Goal: Task Accomplishment & Management: Complete application form

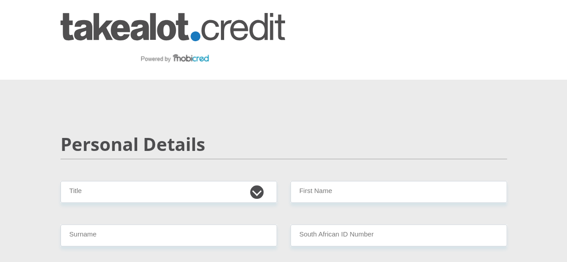
click at [202, 181] on select "Mr Ms Mrs Dr [PERSON_NAME]" at bounding box center [169, 192] width 217 height 22
select select "Ms"
click at [61, 181] on select "Mr Ms Mrs Dr [PERSON_NAME]" at bounding box center [169, 192] width 217 height 22
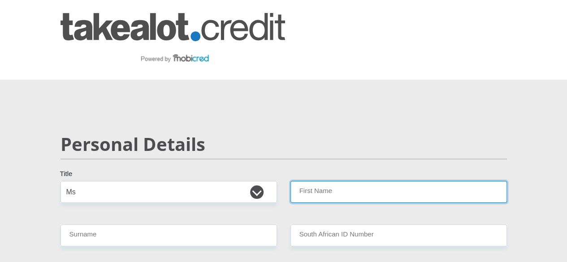
click at [362, 181] on input "First Name" at bounding box center [399, 192] width 217 height 22
type input "Kayla"
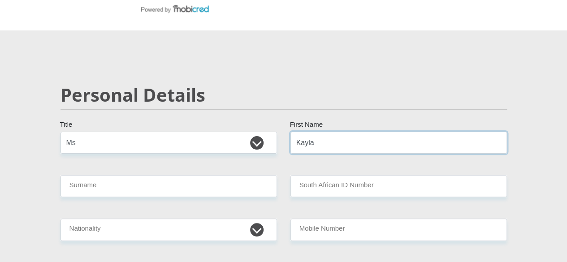
scroll to position [90, 0]
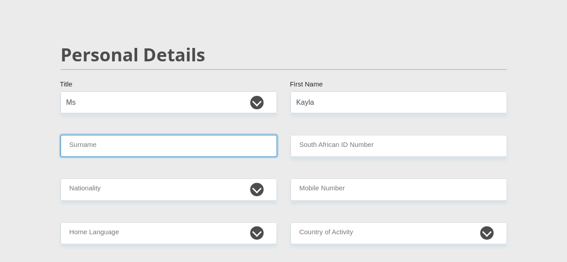
click at [177, 135] on input "Surname" at bounding box center [169, 146] width 217 height 22
type input "Hammond"
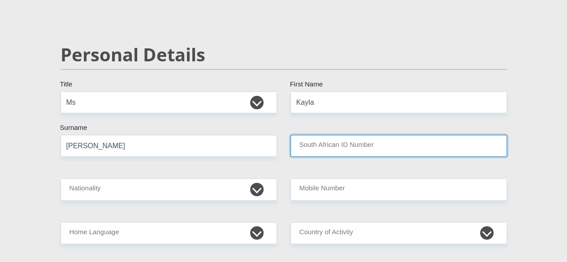
click at [335, 135] on input "South African ID Number" at bounding box center [399, 146] width 217 height 22
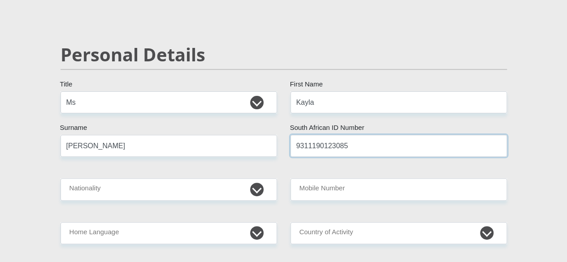
type input "9311190123085"
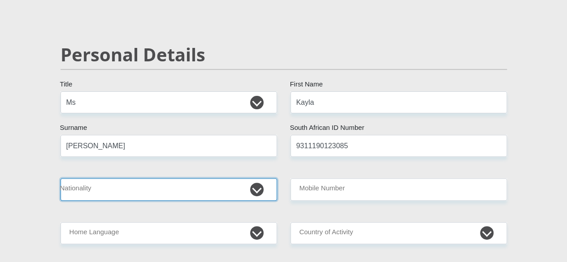
click at [139, 179] on select "South Africa Afghanistan Aland Islands Albania Algeria America Samoa American V…" at bounding box center [169, 190] width 217 height 22
select select "ZAF"
click at [61, 179] on select "South Africa Afghanistan Aland Islands Albania Algeria America Samoa American V…" at bounding box center [169, 190] width 217 height 22
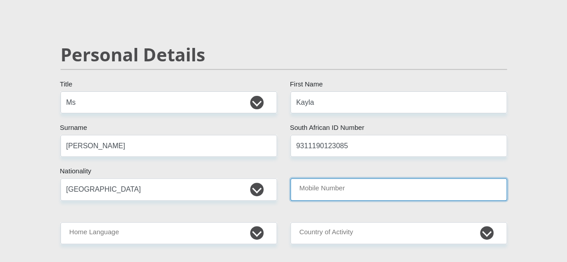
click at [342, 179] on input "Mobile Number" at bounding box center [399, 190] width 217 height 22
type input "0678612939"
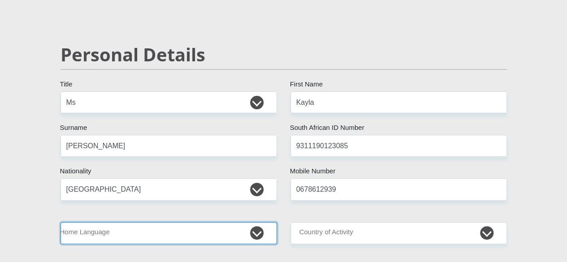
click at [151, 222] on select "Afrikaans English Sepedi South Ndebele Southern Sotho Swati Tsonga Tswana Venda…" at bounding box center [169, 233] width 217 height 22
select select "afr"
click at [61, 222] on select "Afrikaans English Sepedi South Ndebele Southern Sotho Swati Tsonga Tswana Venda…" at bounding box center [169, 233] width 217 height 22
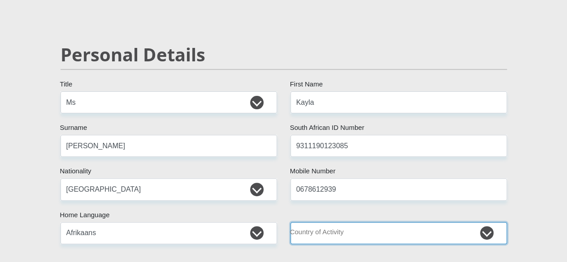
click at [401, 222] on select "South Africa Afghanistan Aland Islands Albania Algeria America Samoa American V…" at bounding box center [399, 233] width 217 height 22
click at [291, 222] on select "South Africa Afghanistan Aland Islands Albania Algeria America Samoa American V…" at bounding box center [399, 233] width 217 height 22
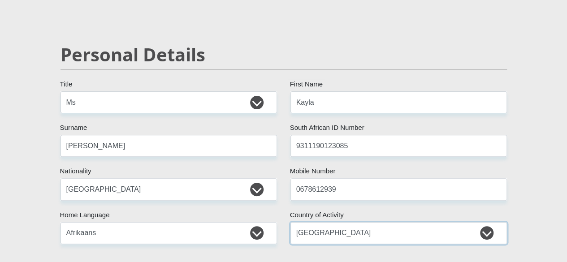
drag, startPoint x: 370, startPoint y: 208, endPoint x: 369, endPoint y: 196, distance: 11.2
click at [370, 222] on select "South Africa Afghanistan Aland Islands Albania Algeria America Samoa American V…" at bounding box center [399, 233] width 217 height 22
select select "ZAF"
click at [291, 222] on select "South Africa Afghanistan Aland Islands Albania Algeria America Samoa American V…" at bounding box center [399, 233] width 217 height 22
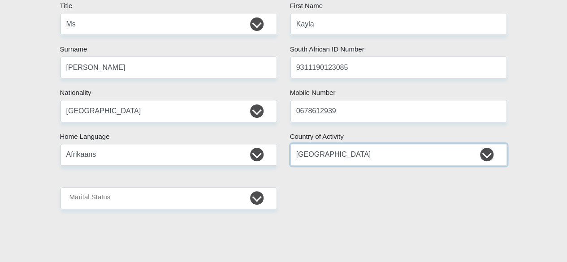
scroll to position [224, 0]
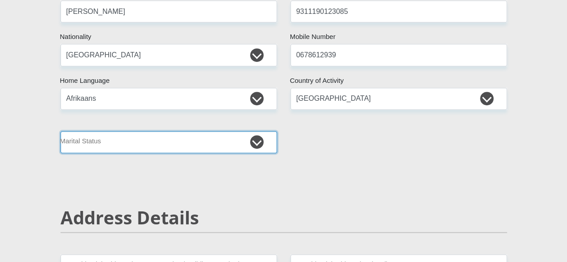
click at [216, 131] on select "Married ANC Single Divorced Widowed Married COP or Customary Law" at bounding box center [169, 142] width 217 height 22
select select "3"
click at [61, 131] on select "Married ANC Single Divorced Widowed Married COP or Customary Law" at bounding box center [169, 142] width 217 height 22
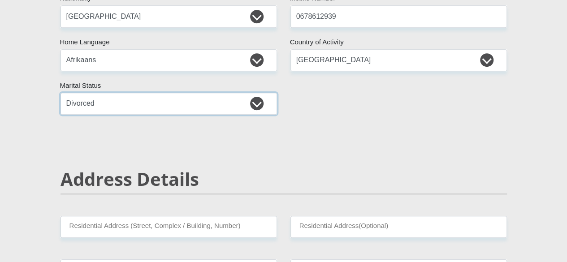
scroll to position [314, 0]
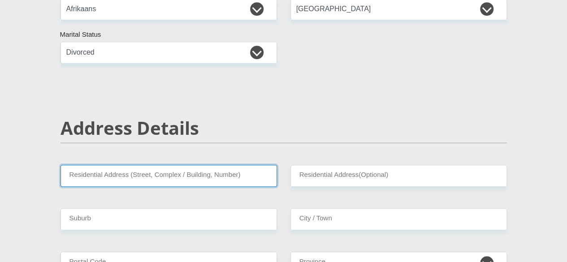
click at [203, 165] on input "Residential Address (Street, Complex / Building, Number)" at bounding box center [169, 176] width 217 height 22
type input "282 Tryall Road"
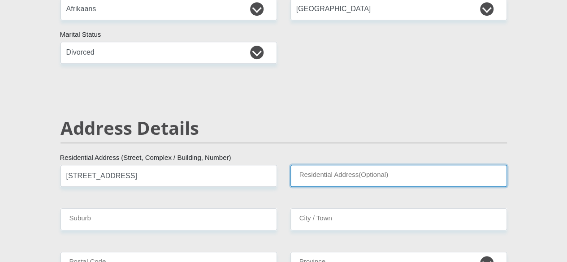
click at [359, 165] on input "Residential Address(Optional)" at bounding box center [399, 176] width 217 height 22
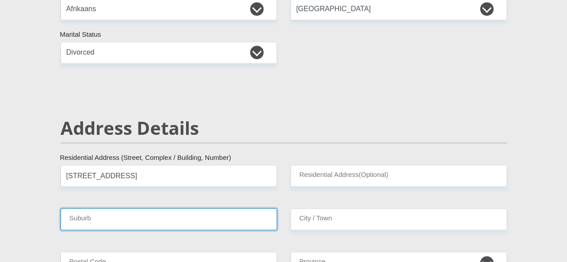
click at [186, 209] on input "Suburb" at bounding box center [169, 220] width 217 height 22
type input "Sandown"
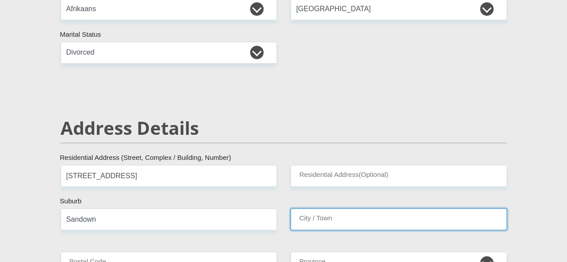
click at [346, 209] on input "City / Town" at bounding box center [399, 220] width 217 height 22
type input "Sandton"
drag, startPoint x: 327, startPoint y: 188, endPoint x: 292, endPoint y: 186, distance: 34.6
click at [292, 209] on input "Sandton" at bounding box center [399, 220] width 217 height 22
type input "Cape Town"
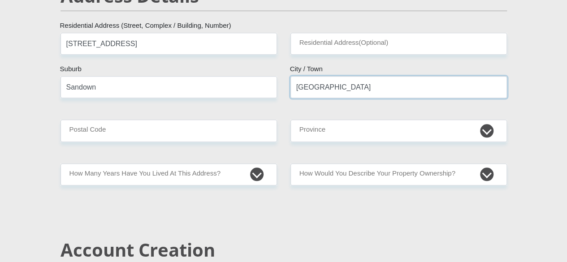
scroll to position [449, 0]
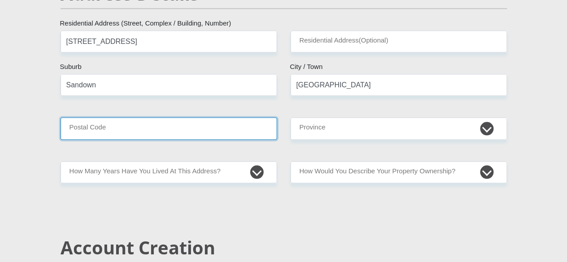
click at [122, 118] on input "Postal Code" at bounding box center [169, 129] width 217 height 22
type input "7441"
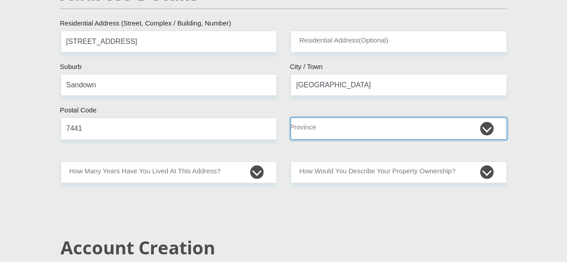
click at [352, 118] on select "Eastern Cape Free State Gauteng KwaZulu-Natal Limpopo Mpumalanga Northern Cape …" at bounding box center [399, 129] width 217 height 22
select select "Western Cape"
click at [291, 118] on select "Eastern Cape Free State Gauteng KwaZulu-Natal Limpopo Mpumalanga Northern Cape …" at bounding box center [399, 129] width 217 height 22
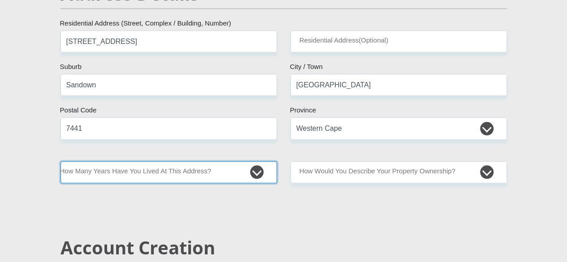
click at [179, 161] on select "less than 1 year 1-3 years 3-5 years 5+ years" at bounding box center [169, 172] width 217 height 22
select select "2"
click at [61, 161] on select "less than 1 year 1-3 years 3-5 years 5+ years" at bounding box center [169, 172] width 217 height 22
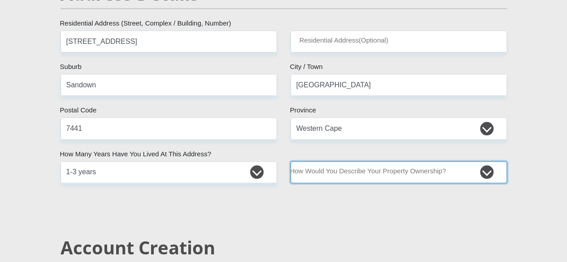
click at [371, 161] on select "Owned Rented Family Owned Company Dwelling" at bounding box center [399, 172] width 217 height 22
select select "Rented"
click at [291, 161] on select "Owned Rented Family Owned Company Dwelling" at bounding box center [399, 172] width 217 height 22
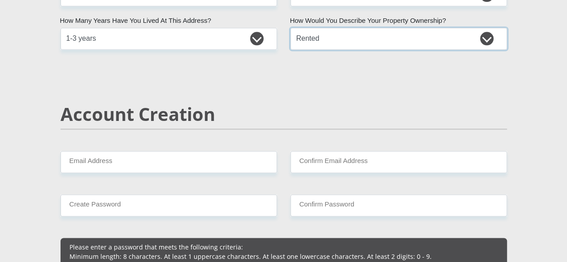
scroll to position [583, 0]
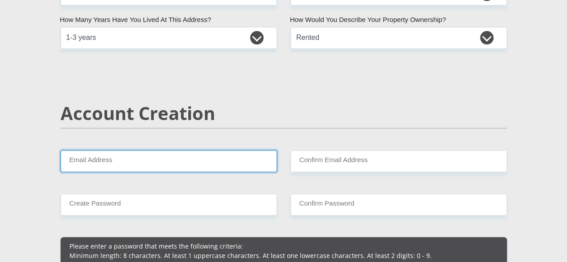
click at [193, 150] on input "Email Address" at bounding box center [169, 161] width 217 height 22
type input "kaylapool41@gmail.com"
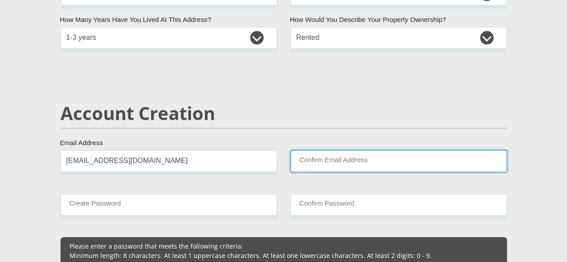
click at [317, 150] on input "Confirm Email Address" at bounding box center [399, 161] width 217 height 22
type input "kaylapool41@gmail.com"
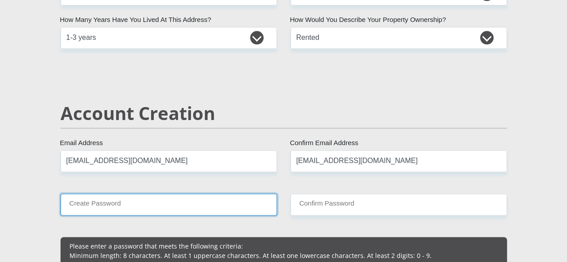
click at [227, 194] on input "Create Password" at bounding box center [169, 205] width 217 height 22
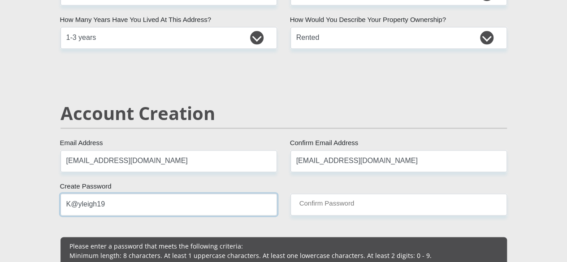
type input "K@yleigh19"
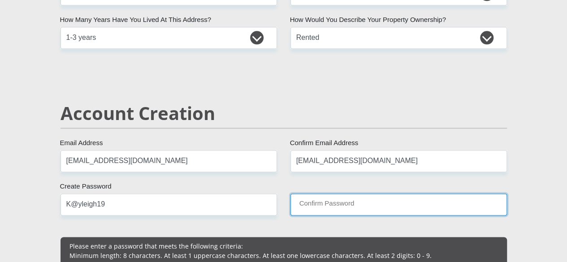
click at [384, 194] on input "Confirm Password" at bounding box center [399, 205] width 217 height 22
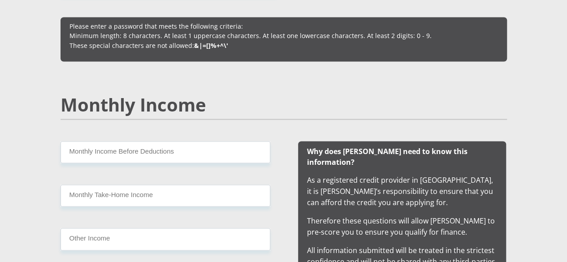
scroll to position [807, 0]
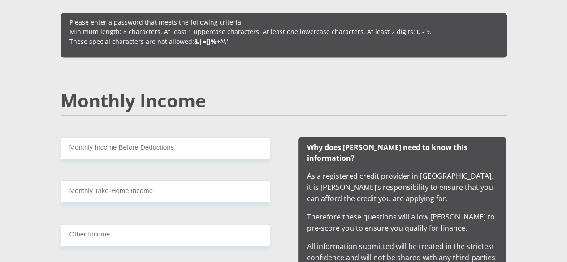
type input "K@yleigh19"
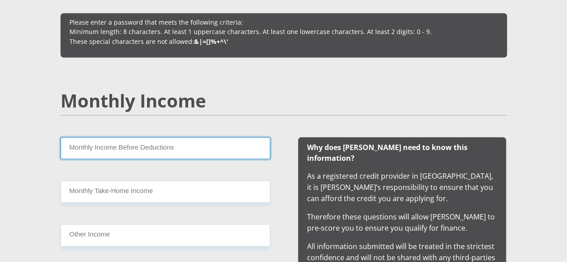
click at [190, 137] on input "Monthly Income Before Deductions" at bounding box center [166, 148] width 210 height 22
type input "50000"
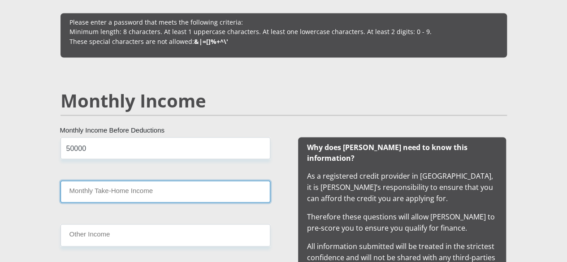
click at [139, 181] on input "Monthly Take-Home Income" at bounding box center [166, 192] width 210 height 22
type input "38500"
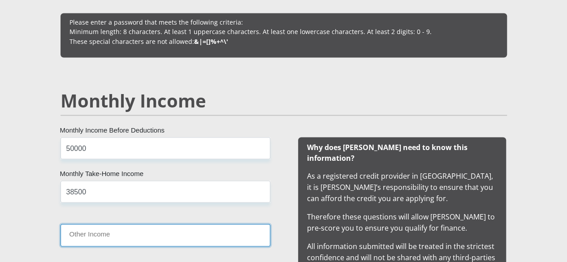
click at [125, 224] on input "Other Income" at bounding box center [166, 235] width 210 height 22
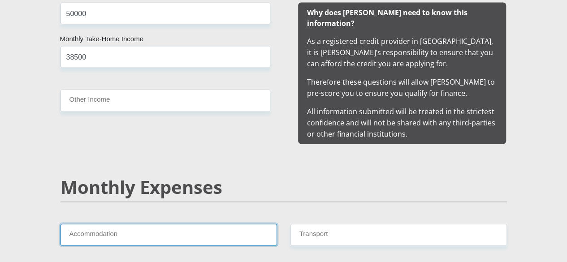
click at [140, 224] on input "Accommodation" at bounding box center [169, 235] width 217 height 22
type input "5400"
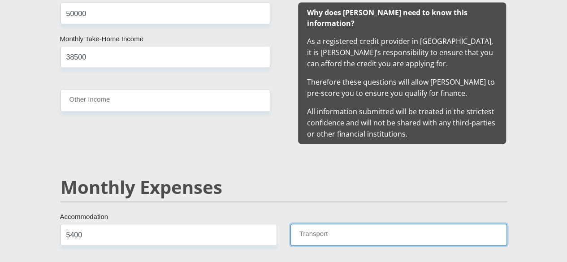
click at [370, 224] on input "Transport" at bounding box center [399, 235] width 217 height 22
type input "2500"
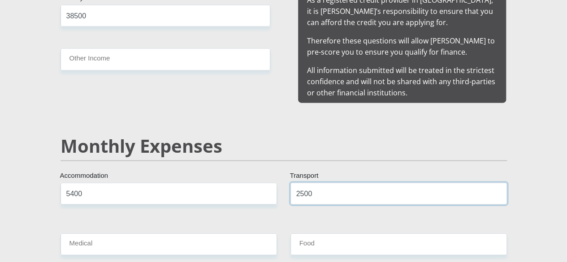
scroll to position [1032, 0]
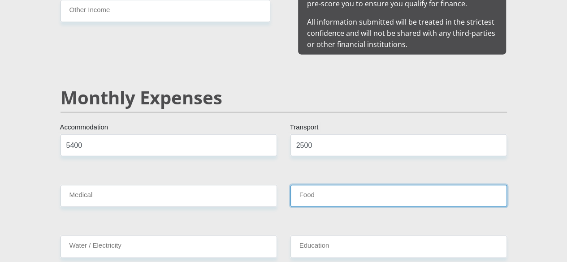
click at [322, 185] on input "Food" at bounding box center [399, 196] width 217 height 22
type input "6000"
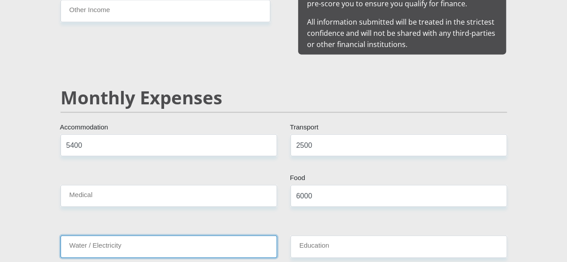
click at [162, 236] on input "Water / Electricity" at bounding box center [169, 247] width 217 height 22
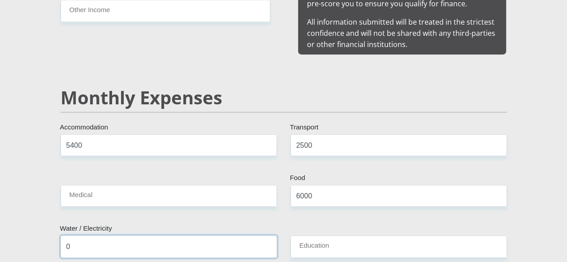
type input "0"
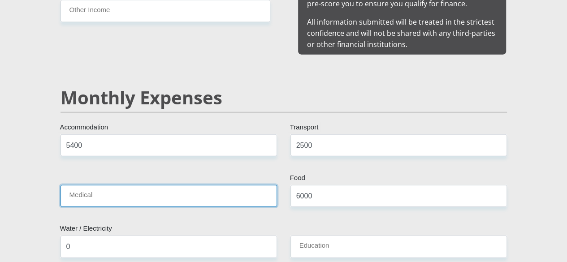
click at [218, 185] on input "Medical" at bounding box center [169, 196] width 217 height 22
type input "0"
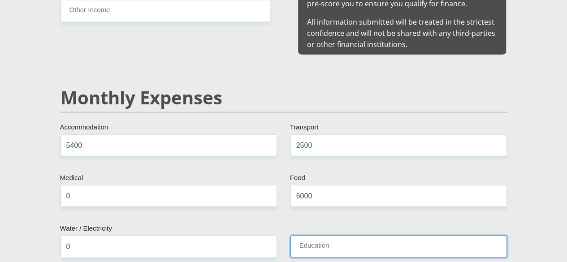
click at [340, 236] on input "Education" at bounding box center [399, 247] width 217 height 22
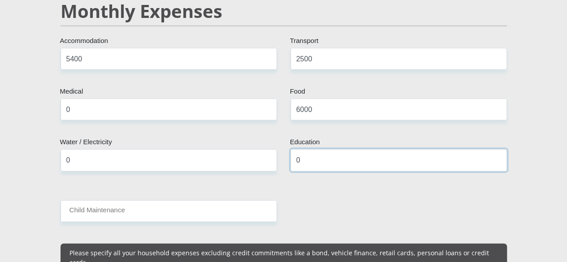
scroll to position [1121, 0]
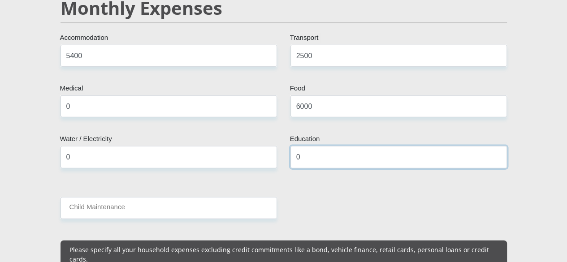
type input "0"
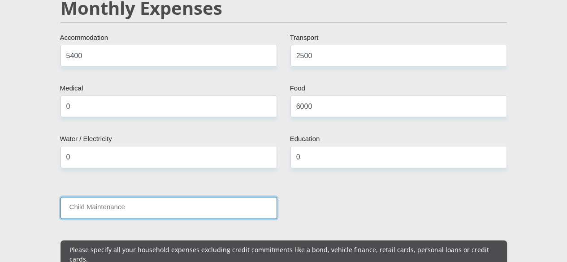
click at [165, 197] on input "Child Maintenance" at bounding box center [169, 208] width 217 height 22
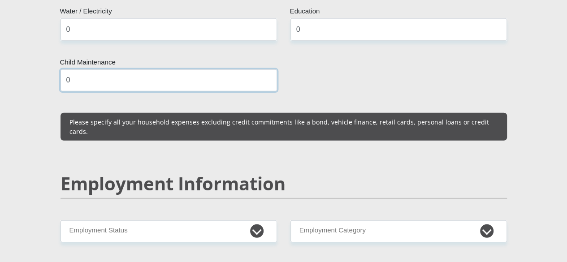
scroll to position [1301, 0]
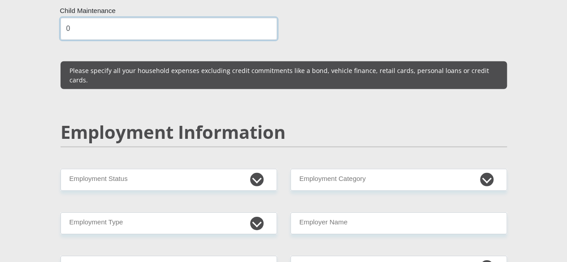
type input "0"
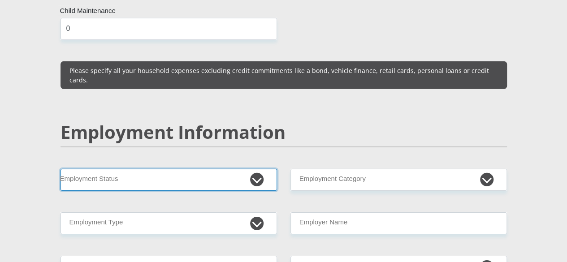
click at [162, 169] on select "Permanent/Full-time Part-time/Casual Contract Worker Self-Employed Housewife Re…" at bounding box center [169, 180] width 217 height 22
select select "1"
click at [61, 169] on select "Permanent/Full-time Part-time/Casual Contract Worker Self-Employed Housewife Re…" at bounding box center [169, 180] width 217 height 22
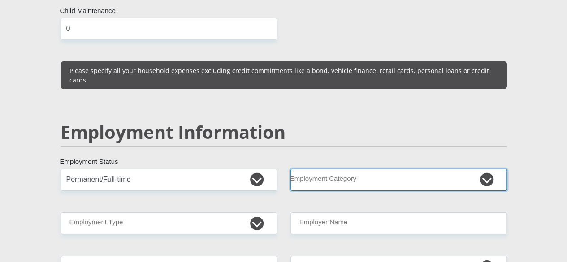
click at [320, 169] on select "AGRICULTURE ALCOHOL & TOBACCO CONSTRUCTION MATERIALS METALLURGY EQUIPMENT FOR R…" at bounding box center [399, 180] width 217 height 22
select select "76"
click at [291, 169] on select "AGRICULTURE ALCOHOL & TOBACCO CONSTRUCTION MATERIALS METALLURGY EQUIPMENT FOR R…" at bounding box center [399, 180] width 217 height 22
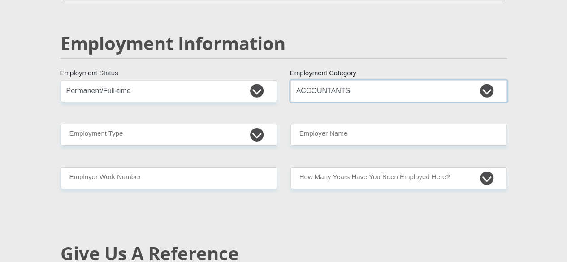
scroll to position [1390, 0]
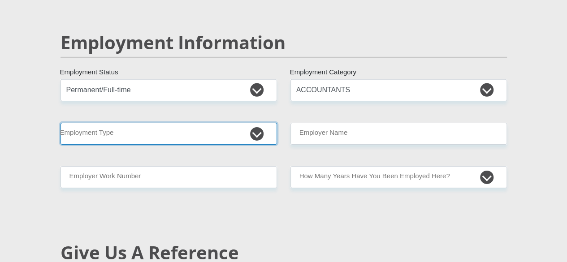
click at [170, 123] on select "College/Lecturer Craft Seller Creative Driver Executive Farmer Forces - Non Com…" at bounding box center [169, 134] width 217 height 22
click at [61, 123] on select "College/Lecturer Craft Seller Creative Driver Executive Farmer Forces - Non Com…" at bounding box center [169, 134] width 217 height 22
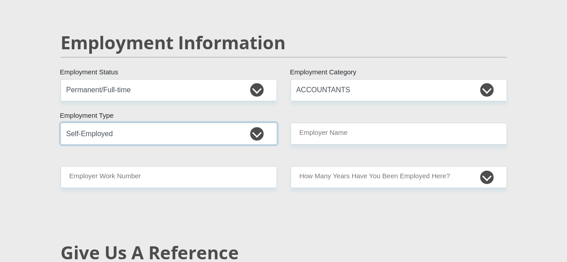
click at [113, 123] on select "College/Lecturer Craft Seller Creative Driver Executive Farmer Forces - Non Com…" at bounding box center [169, 134] width 217 height 22
select select "Sales"
click at [61, 123] on select "College/Lecturer Craft Seller Creative Driver Executive Farmer Forces - Non Com…" at bounding box center [169, 134] width 217 height 22
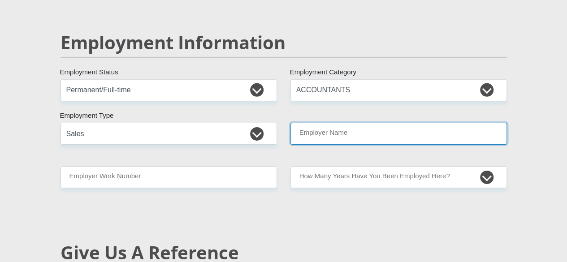
click at [369, 123] on input "Employer Name" at bounding box center [399, 134] width 217 height 22
type input "CLoudSmits"
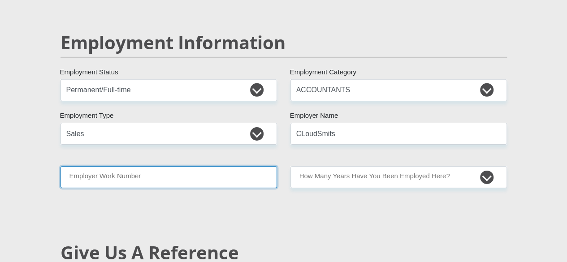
click at [204, 166] on input "Employer Work Number" at bounding box center [169, 177] width 217 height 22
type input "0117595910"
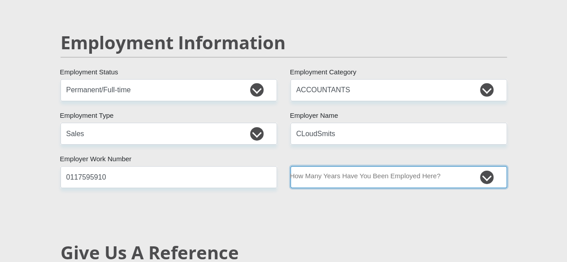
click at [345, 166] on select "less than 1 year 1-3 years 3-5 years 5+ years" at bounding box center [399, 177] width 217 height 22
select select "6"
click at [291, 166] on select "less than 1 year 1-3 years 3-5 years 5+ years" at bounding box center [399, 177] width 217 height 22
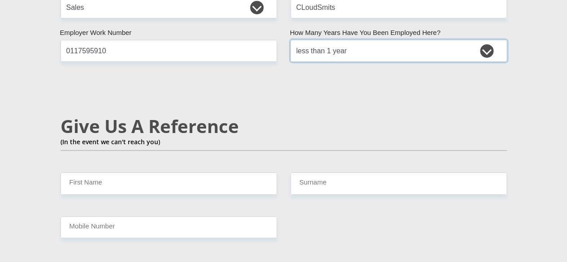
scroll to position [1525, 0]
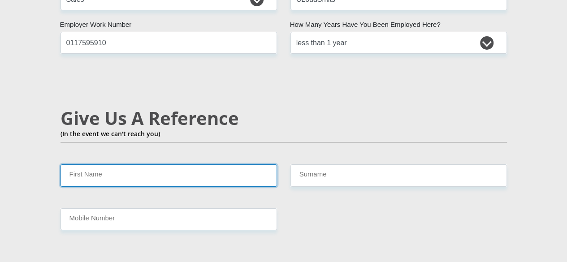
click at [205, 165] on input "First Name" at bounding box center [169, 176] width 217 height 22
type input "Debbie"
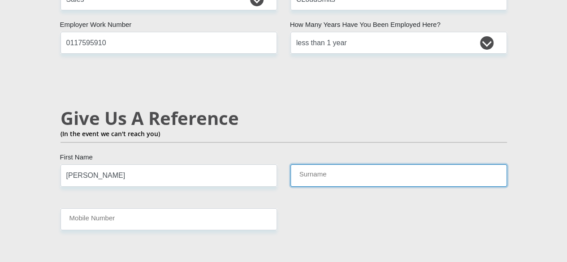
click at [362, 165] on input "Surname" at bounding box center [399, 176] width 217 height 22
type input "Pool"
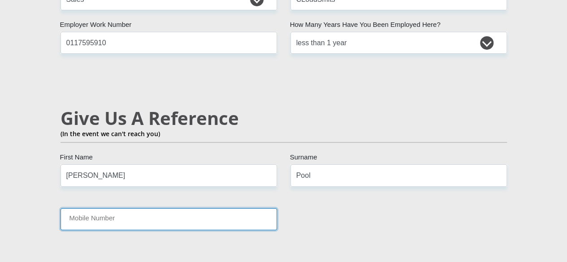
click at [161, 209] on input "Mobile Number" at bounding box center [169, 220] width 217 height 22
type input "0678612939"
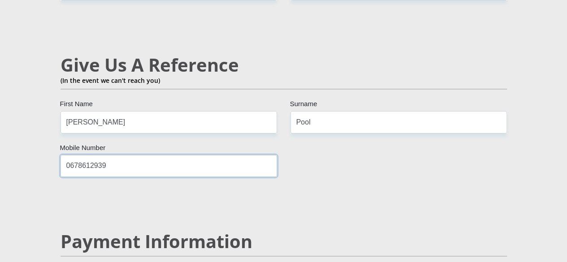
scroll to position [1660, 0]
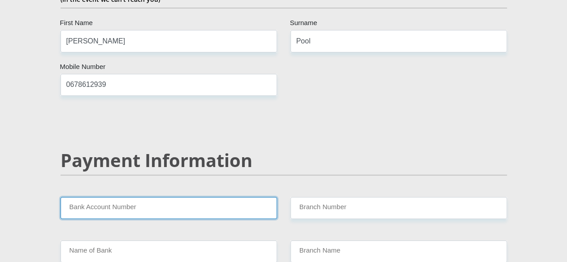
click at [192, 197] on input "Bank Account Number" at bounding box center [169, 208] width 217 height 22
type input "13512100690"
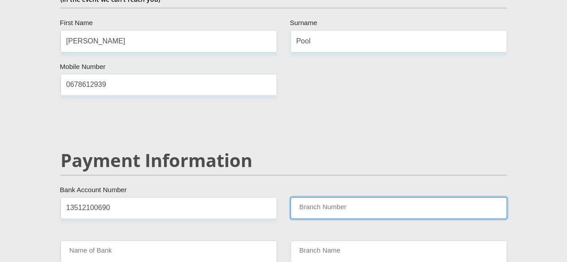
click at [348, 197] on input "Branch Number" at bounding box center [399, 208] width 217 height 22
type input "679000"
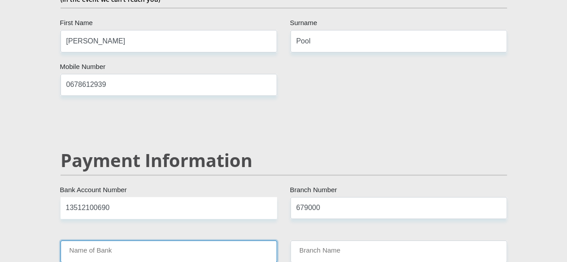
click at [175, 241] on input "Name of Bank" at bounding box center [169, 252] width 217 height 22
type input "DISCOVERY BANK LTD"
type input "DISCOVERY UNIVERSAL BRANCH"
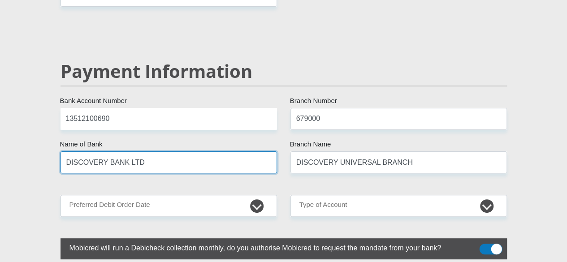
scroll to position [1749, 0]
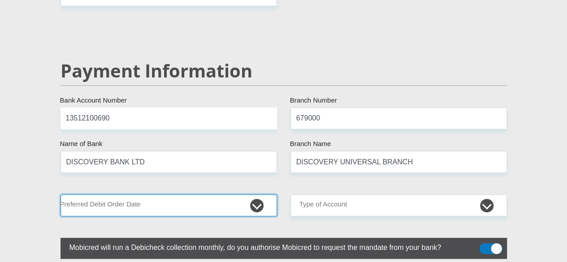
click at [161, 195] on select "1st 2nd 3rd 4th 5th 7th 18th 19th 20th 21st 22nd 23rd 24th 25th 26th 27th 28th …" at bounding box center [169, 206] width 217 height 22
select select "30"
click at [61, 195] on select "1st 2nd 3rd 4th 5th 7th 18th 19th 20th 21st 22nd 23rd 24th 25th 26th 27th 28th …" at bounding box center [169, 206] width 217 height 22
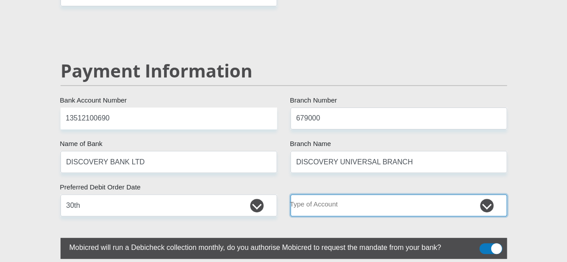
click at [309, 195] on select "Cheque Savings" at bounding box center [399, 206] width 217 height 22
select select "CUR"
click at [291, 195] on select "Cheque Savings" at bounding box center [399, 206] width 217 height 22
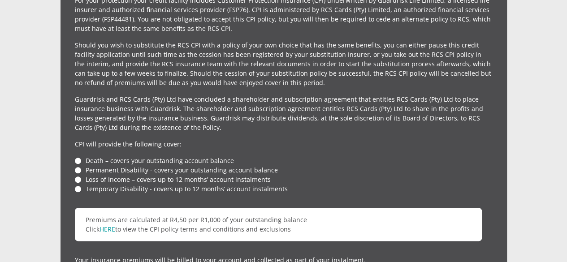
scroll to position [2108, 0]
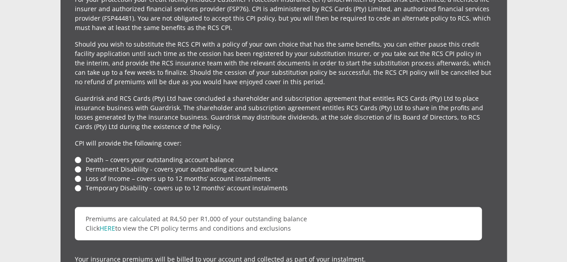
click at [81, 155] on li "Death – covers your outstanding account balance" at bounding box center [284, 159] width 418 height 9
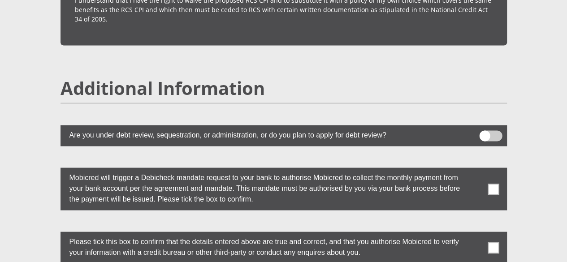
scroll to position [2422, 0]
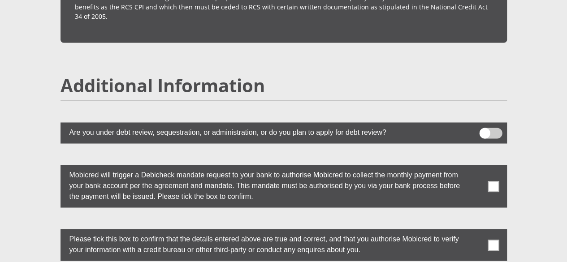
click at [492, 181] on span at bounding box center [493, 186] width 11 height 11
click at [476, 167] on input "checkbox" at bounding box center [476, 167] width 0 height 0
click at [494, 229] on label at bounding box center [284, 245] width 447 height 32
click at [476, 231] on input "checkbox" at bounding box center [476, 231] width 0 height 0
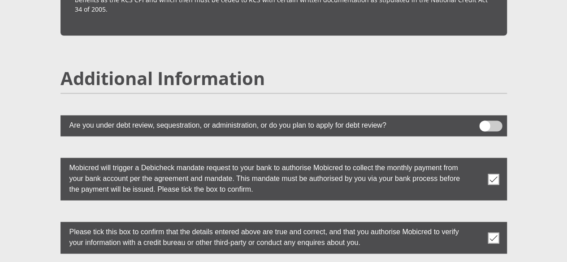
scroll to position [2512, 0]
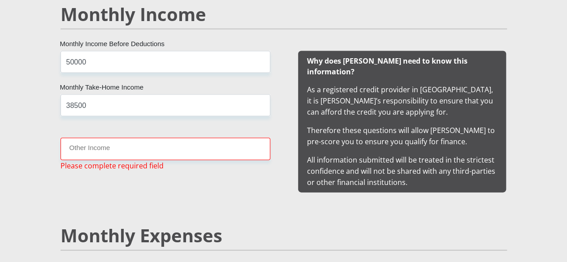
scroll to position [889, 0]
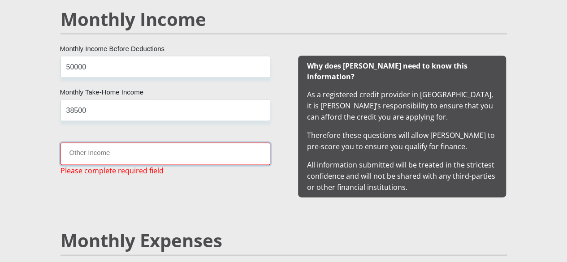
click at [158, 143] on input "Other Income" at bounding box center [166, 154] width 210 height 22
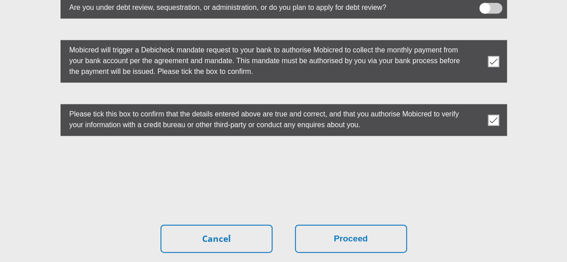
scroll to position [2590, 0]
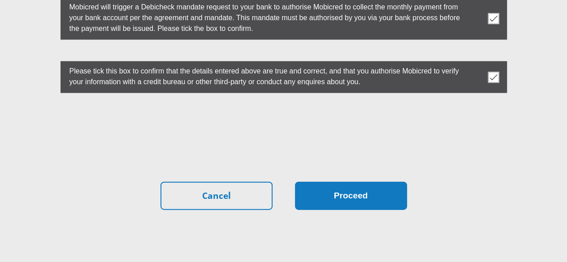
type input "0"
click at [353, 182] on button "Proceed" at bounding box center [351, 196] width 112 height 28
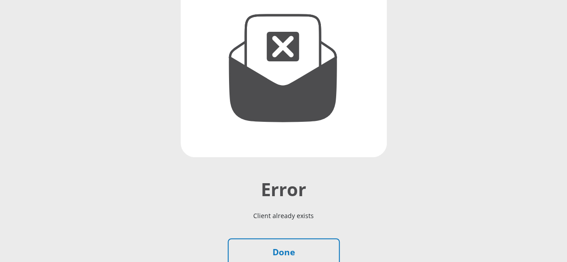
scroll to position [179, 0]
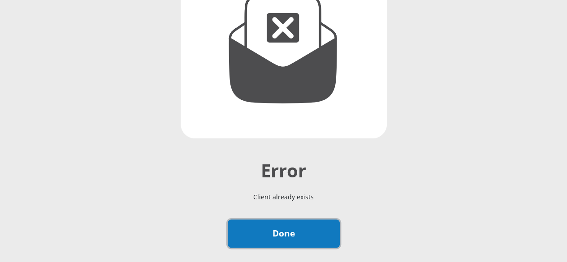
click at [289, 220] on link "Done" at bounding box center [284, 234] width 112 height 28
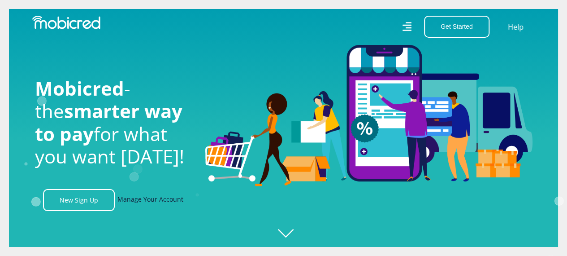
scroll to position [45, 0]
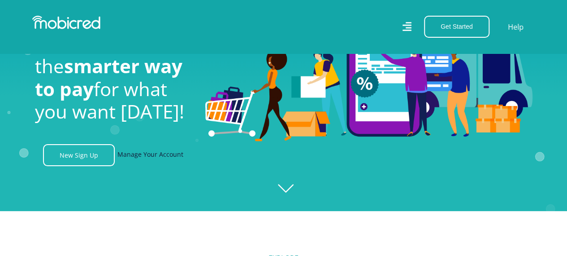
click at [163, 158] on link "Manage Your Account" at bounding box center [151, 155] width 66 height 22
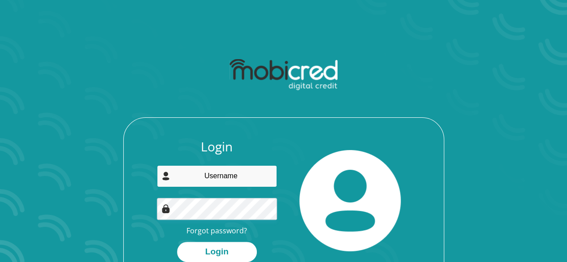
click at [235, 170] on input "email" at bounding box center [217, 177] width 120 height 22
type input "[EMAIL_ADDRESS][DOMAIN_NAME]"
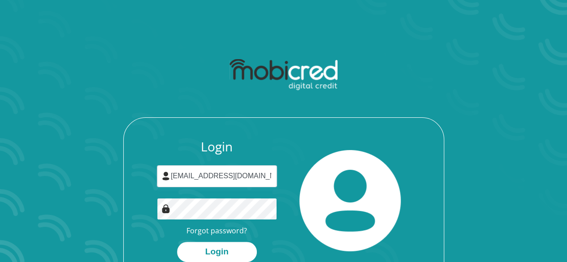
click at [177, 242] on button "Login" at bounding box center [217, 252] width 80 height 20
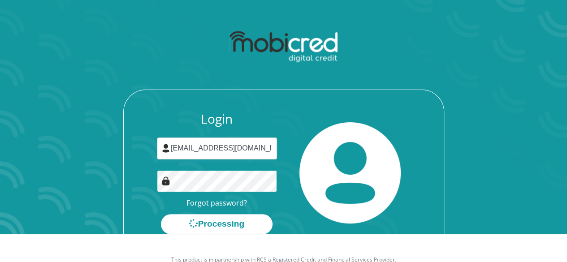
scroll to position [51, 0]
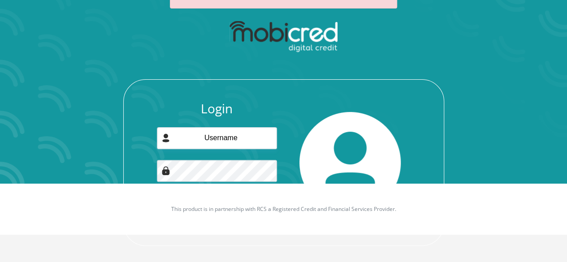
scroll to position [83, 0]
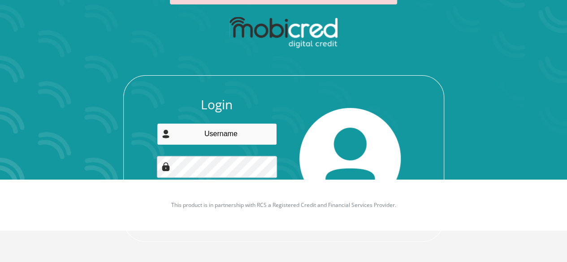
click at [245, 139] on input "email" at bounding box center [217, 134] width 120 height 22
type input "kaylapool41@gmail.com"
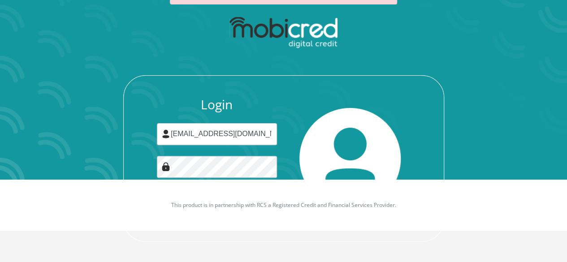
click at [331, 122] on img at bounding box center [350, 158] width 101 height 101
click at [467, 177] on div "Login kaylapool41@gmail.com Forgot password? Login" at bounding box center [284, 127] width 482 height 231
click at [254, 188] on footer "This product is in partnership with RCS a Registered Credit and Financial Servi…" at bounding box center [283, 205] width 567 height 51
click at [288, 163] on div at bounding box center [351, 158] width 134 height 123
